Goal: Use online tool/utility: Utilize a website feature to perform a specific function

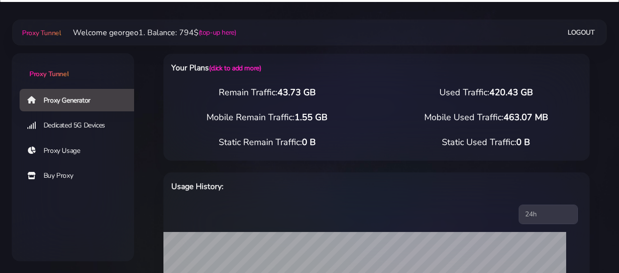
select select "US"
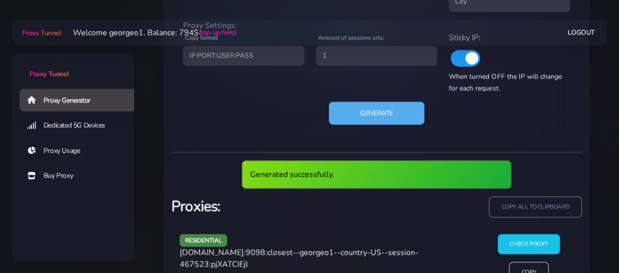
click at [214, 252] on span "[DOMAIN_NAME]:9098:closest--georgeo1--country-US--session-467523:pjXATCIEjl" at bounding box center [298, 258] width 239 height 22
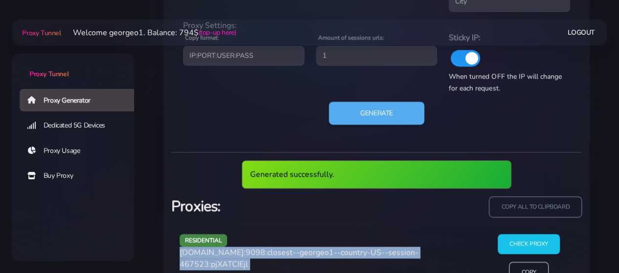
click at [214, 252] on span "[DOMAIN_NAME]:9098:closest--georgeo1--country-US--session-467523:pjXATCIEjl" at bounding box center [298, 258] width 239 height 22
copy div "[DOMAIN_NAME]:9098:closest--georgeo1--country-US--session-467523:pjXATCIEjl"
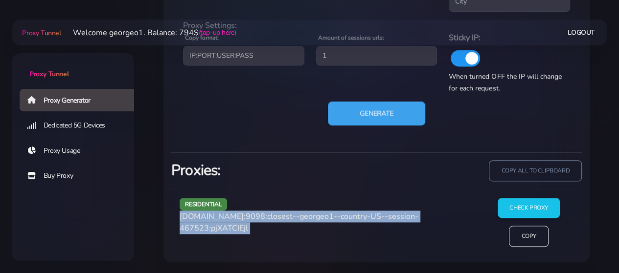
click at [360, 111] on button "Generate" at bounding box center [376, 113] width 97 height 24
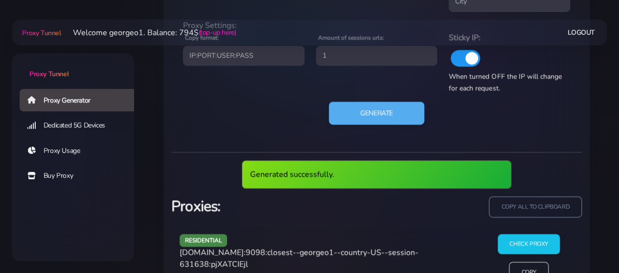
click at [221, 251] on span "[DOMAIN_NAME]:9098:closest--georgeo1--country-US--session-631638:pjXATCIEjl" at bounding box center [298, 258] width 239 height 22
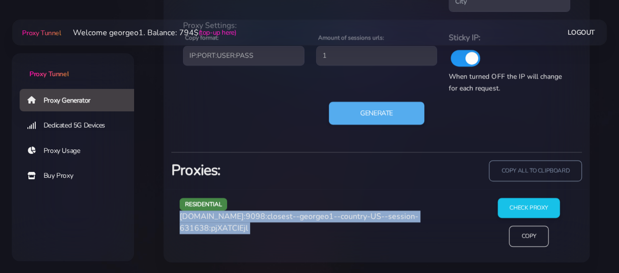
click at [221, 251] on div "residential [DOMAIN_NAME]:9098:closest--georgeo1--country-US--session-631638:pj…" at bounding box center [326, 226] width 304 height 57
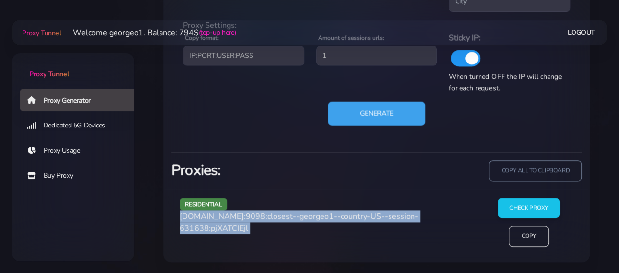
click at [380, 107] on button "Generate" at bounding box center [376, 113] width 97 height 24
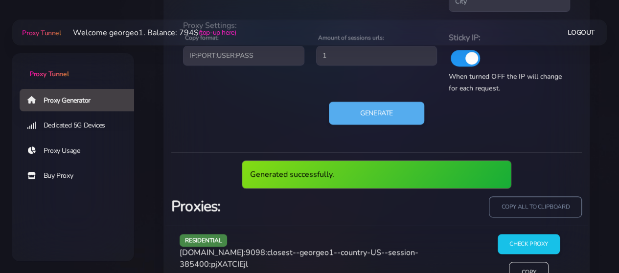
click at [232, 252] on span "[DOMAIN_NAME]:9098:closest--georgeo1--country-US--session-385400:pjXATCIEjl" at bounding box center [298, 258] width 239 height 22
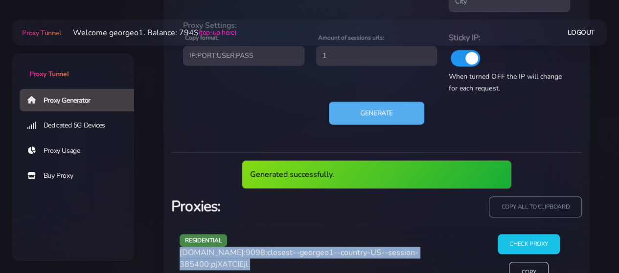
click at [232, 252] on span "[DOMAIN_NAME]:9098:closest--georgeo1--country-US--session-385400:pjXATCIEjl" at bounding box center [298, 258] width 239 height 22
copy div "[DOMAIN_NAME]:9098:closest--georgeo1--country-US--session-385400:pjXATCIEjl"
